Goal: Information Seeking & Learning: Learn about a topic

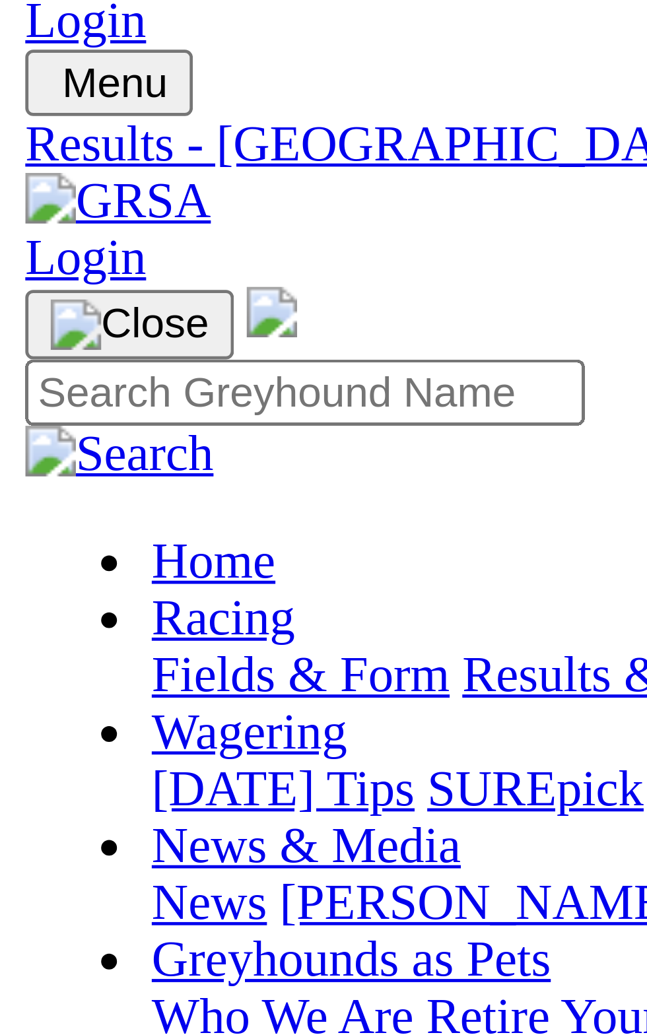
click at [135, 623] on div "Angle Park Thursday 21 Aug 2025 FIRST RACE: 6:37PM(ACST) Kennels Close: 6:00pm …" at bounding box center [323, 647] width 637 height 48
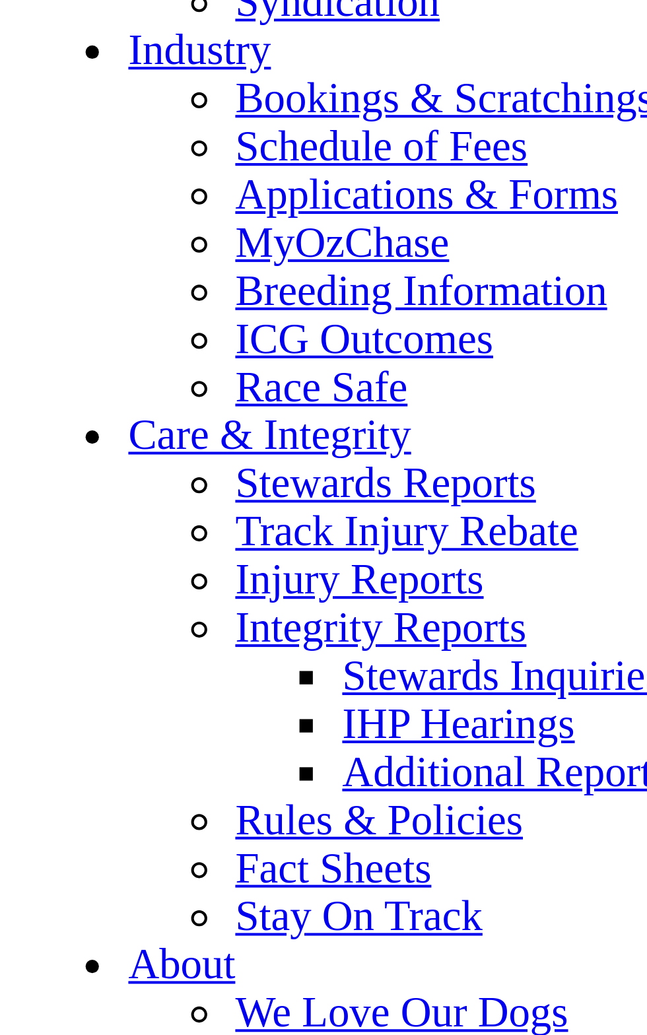
scroll to position [4678, 0]
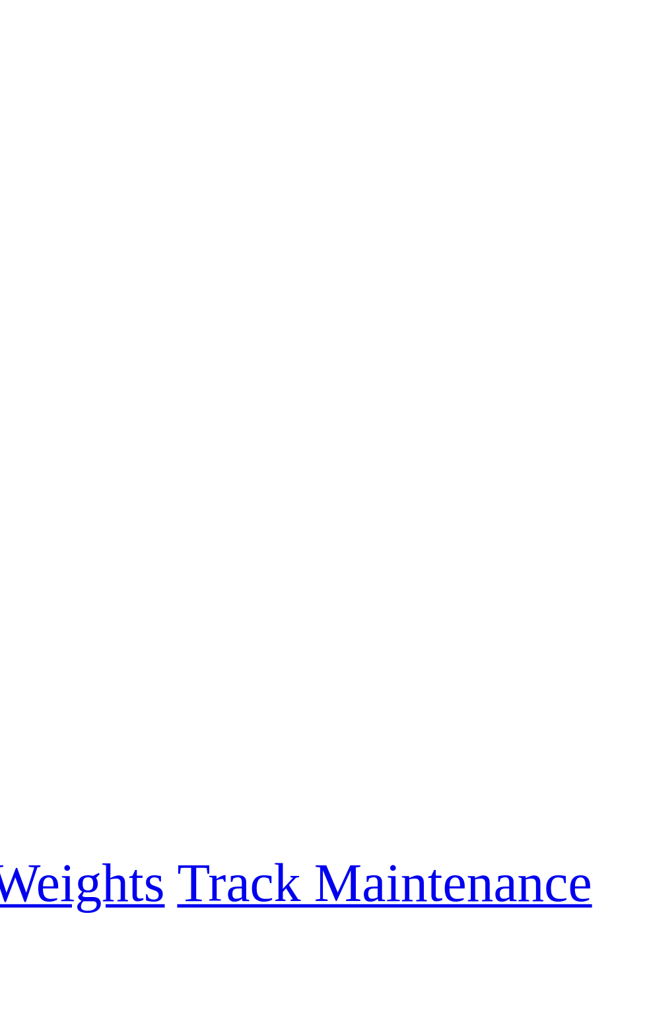
click at [29, 493] on link "F" at bounding box center [26, 498] width 6 height 11
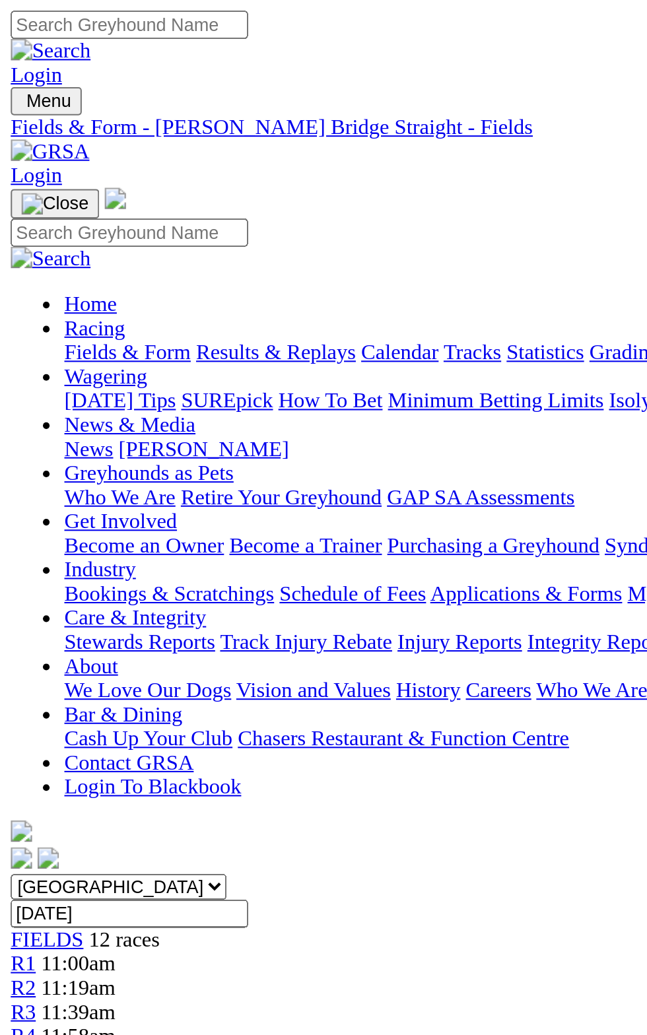
click at [195, 809] on th "Trainer" at bounding box center [236, 815] width 85 height 13
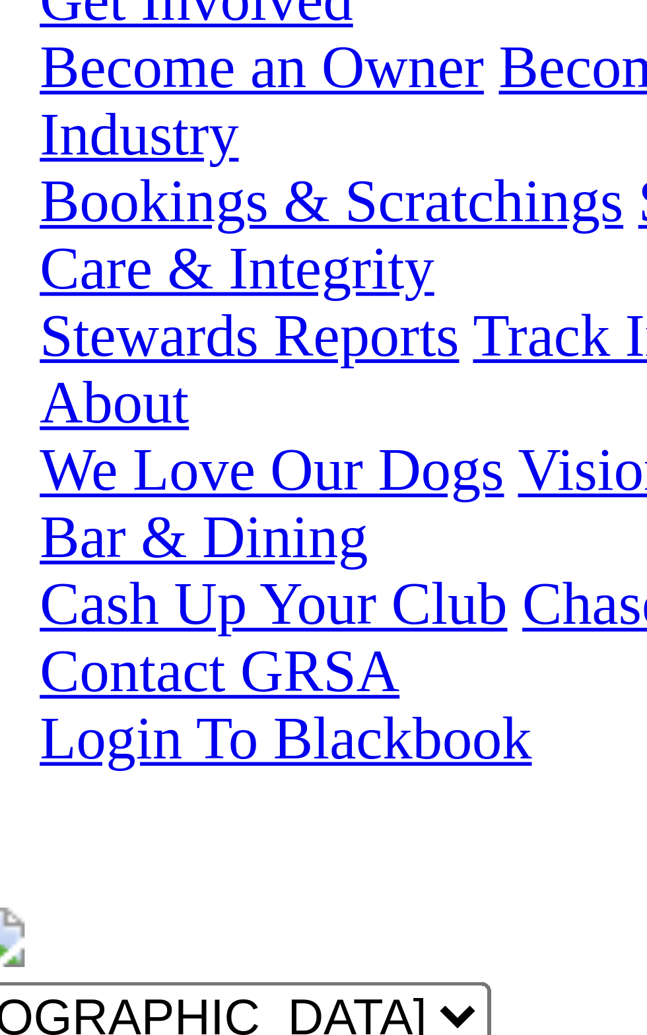
click at [102, 853] on link "Jack To King" at bounding box center [107, 858] width 60 height 11
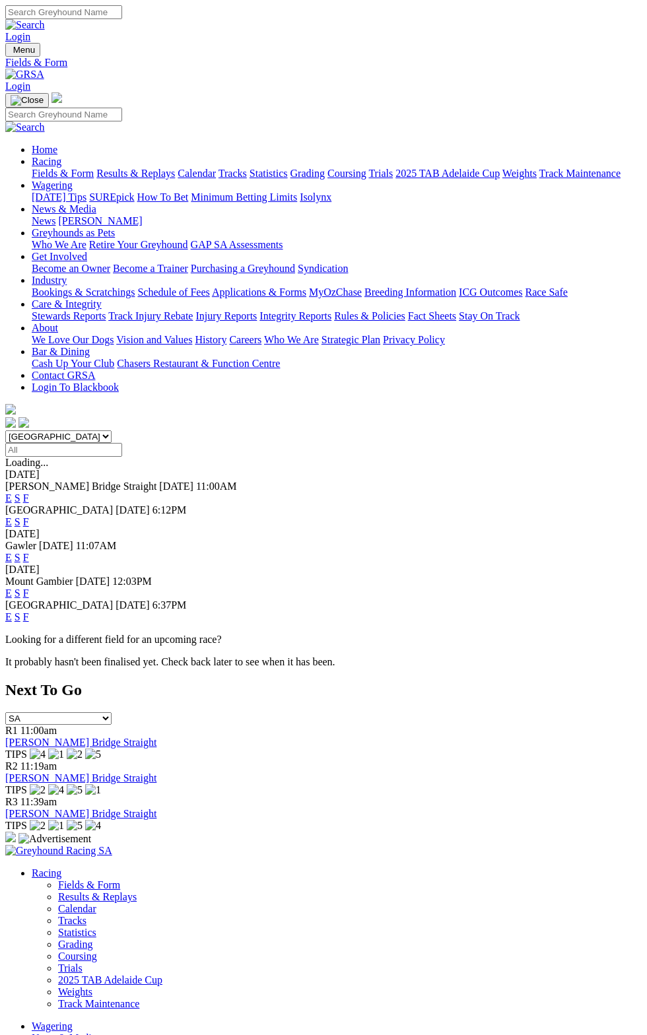
click at [622, 493] on div "E S F" at bounding box center [323, 499] width 637 height 12
click at [642, 481] on div "Murray Bridge Straight Today 11:00AM E S F" at bounding box center [323, 493] width 637 height 24
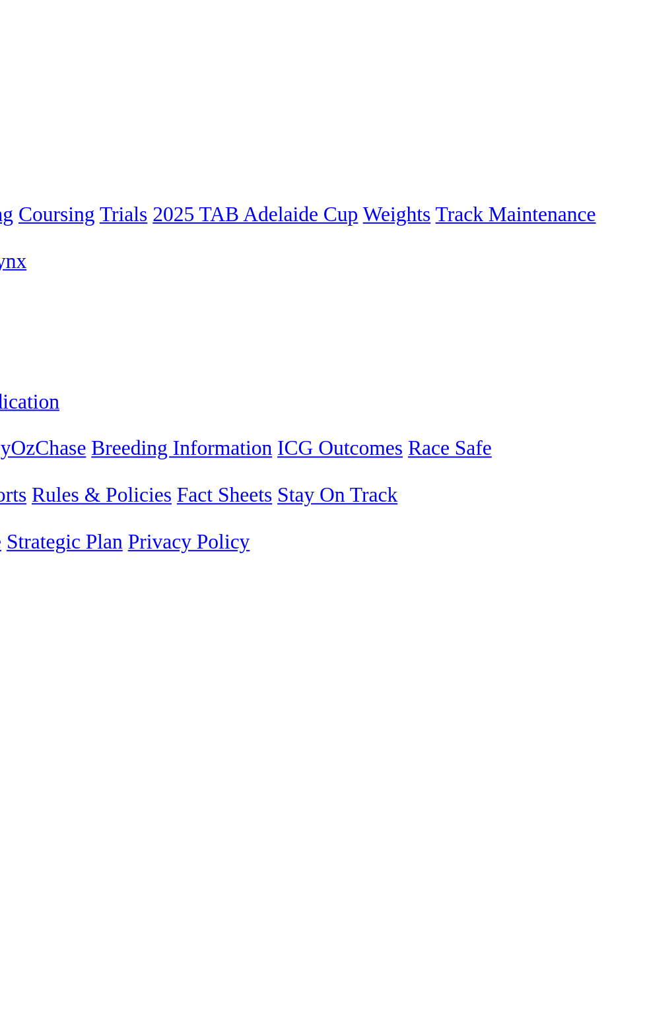
click at [29, 493] on link "F" at bounding box center [26, 498] width 6 height 11
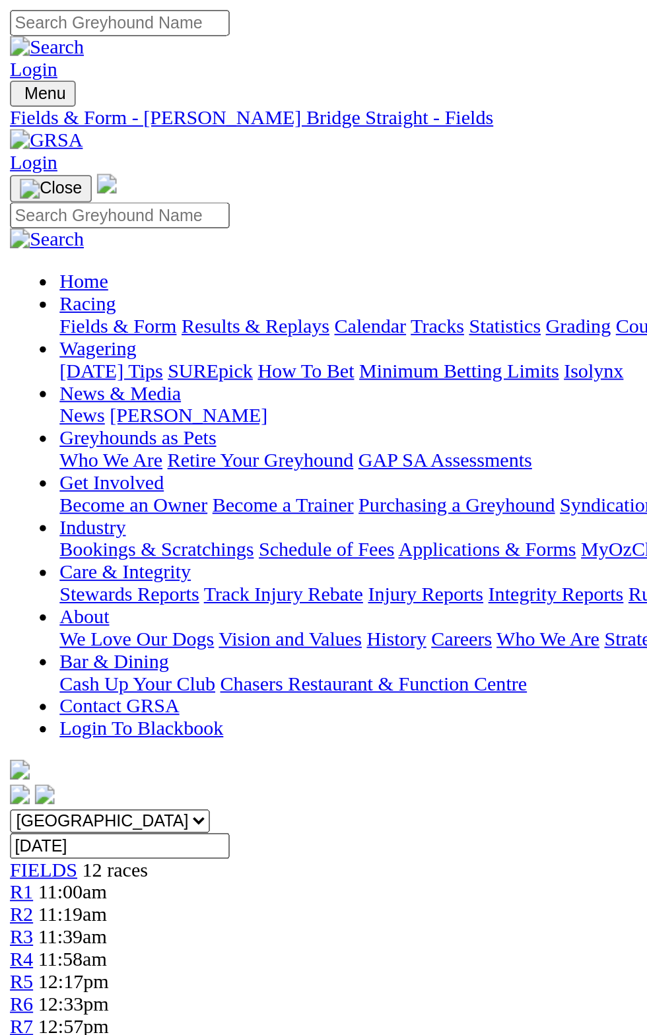
click at [311, 838] on td "17.24" at bounding box center [331, 844] width 41 height 13
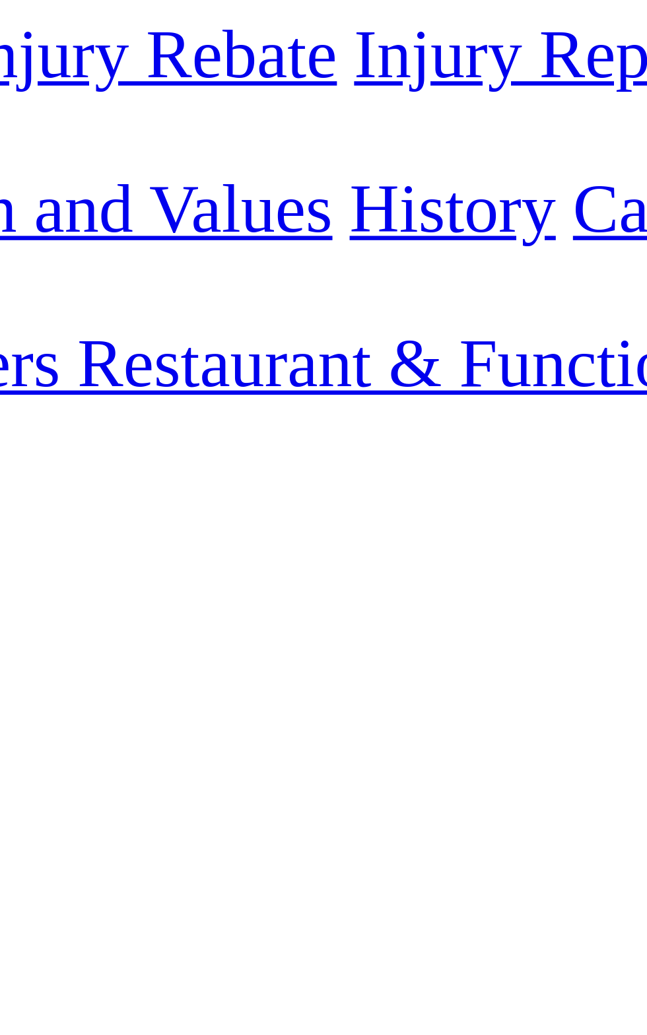
click at [311, 867] on td "17.38" at bounding box center [331, 873] width 41 height 13
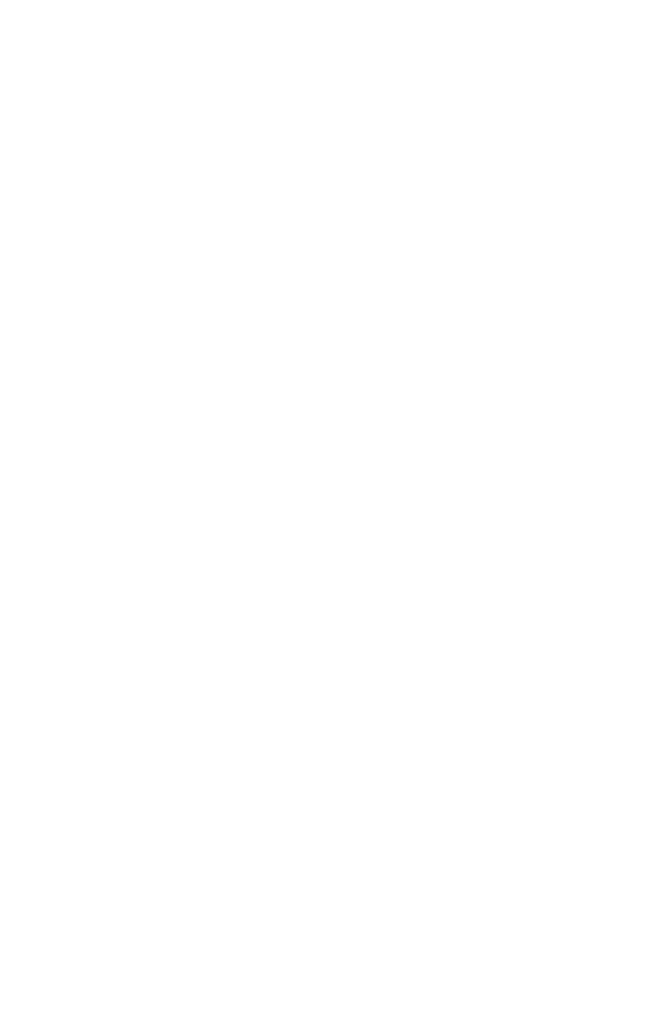
click at [112, 431] on select "[GEOGRAPHIC_DATA] [GEOGRAPHIC_DATA] [GEOGRAPHIC_DATA] [GEOGRAPHIC_DATA] [GEOGRA…" at bounding box center [58, 437] width 106 height 13
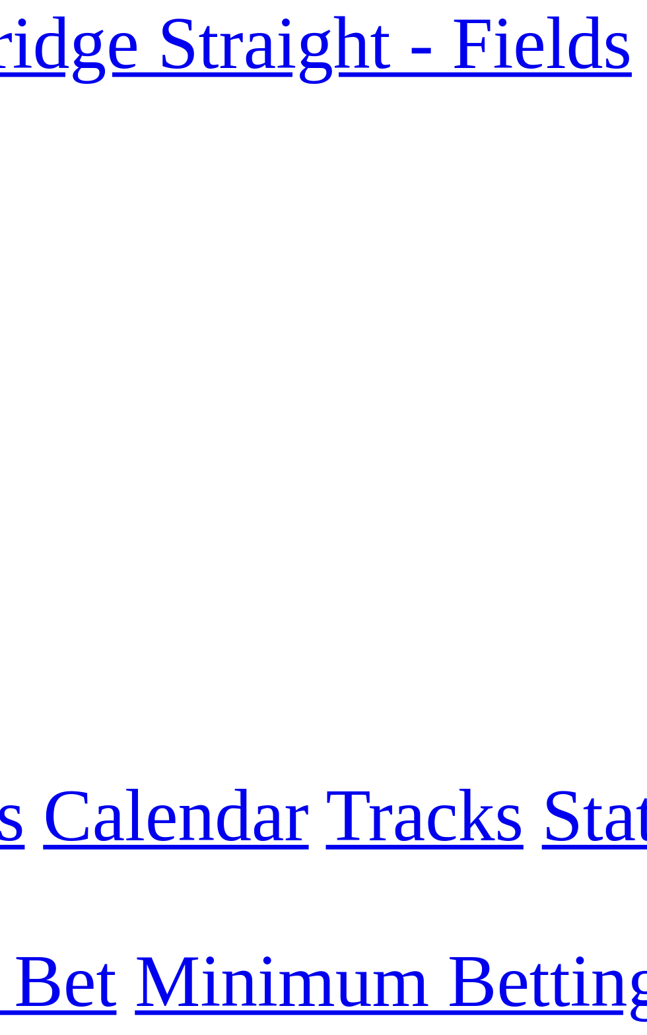
click at [244, 611] on div "Weather: Overcast Kennels Close: 10:30am ACST" at bounding box center [323, 617] width 637 height 12
